Goal: Navigation & Orientation: Find specific page/section

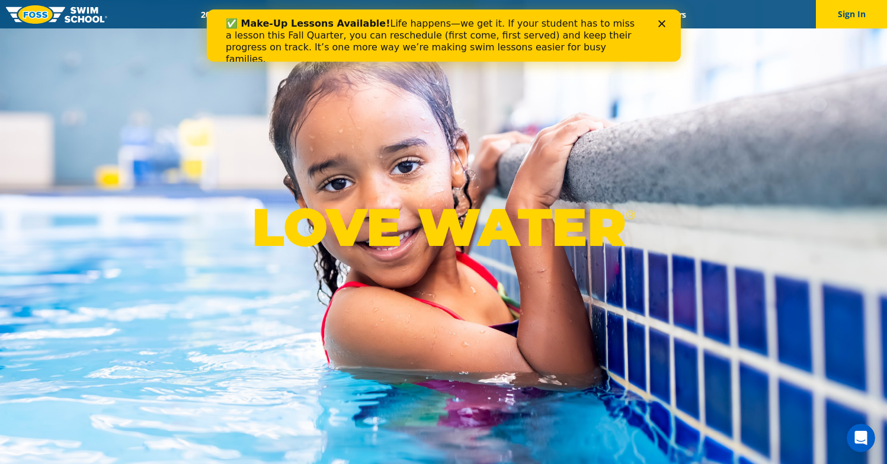
click at [665, 23] on div "Close" at bounding box center [664, 23] width 12 height 7
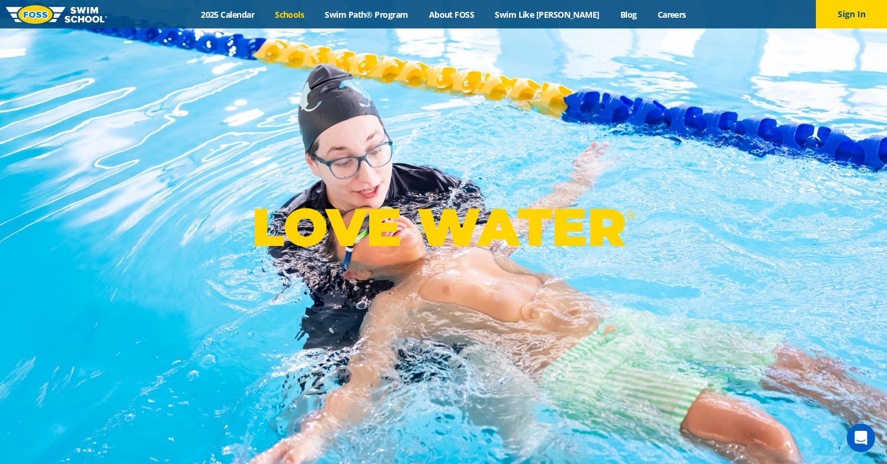
click at [315, 14] on link "Schools" at bounding box center [290, 14] width 50 height 11
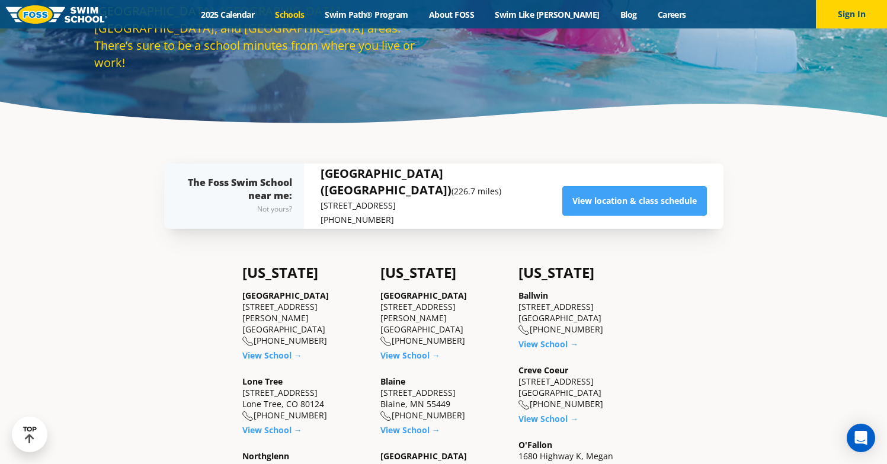
scroll to position [199, 0]
